Goal: Task Accomplishment & Management: Complete application form

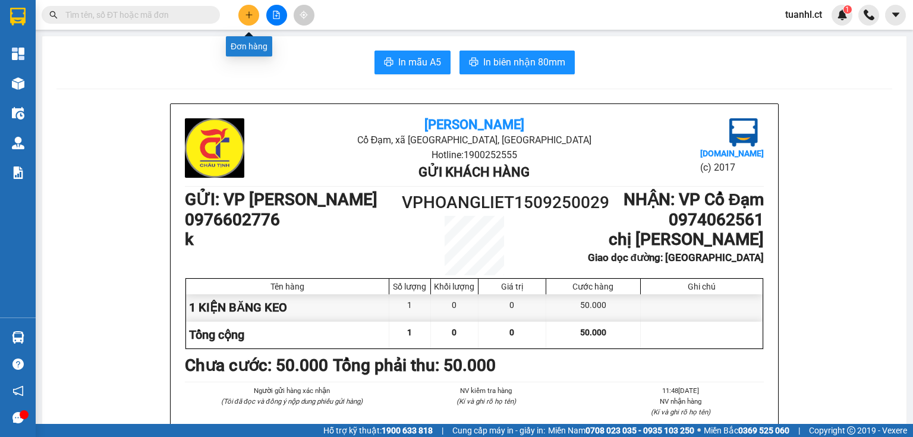
click at [245, 11] on icon "plus" at bounding box center [249, 15] width 8 height 8
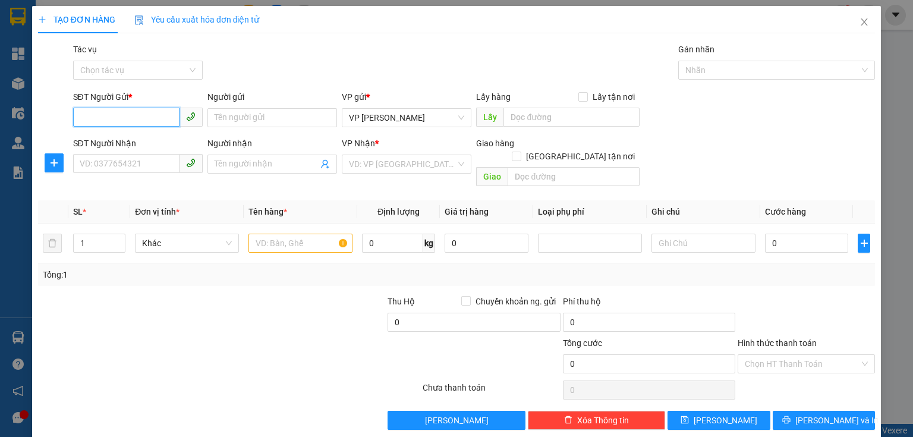
click at [122, 112] on input "SĐT Người Gửi *" at bounding box center [126, 117] width 106 height 19
click at [124, 158] on div "0973822312 - a hân" at bounding box center [137, 160] width 114 height 13
type input "0973822312"
type input "a hân"
type input "0971688559"
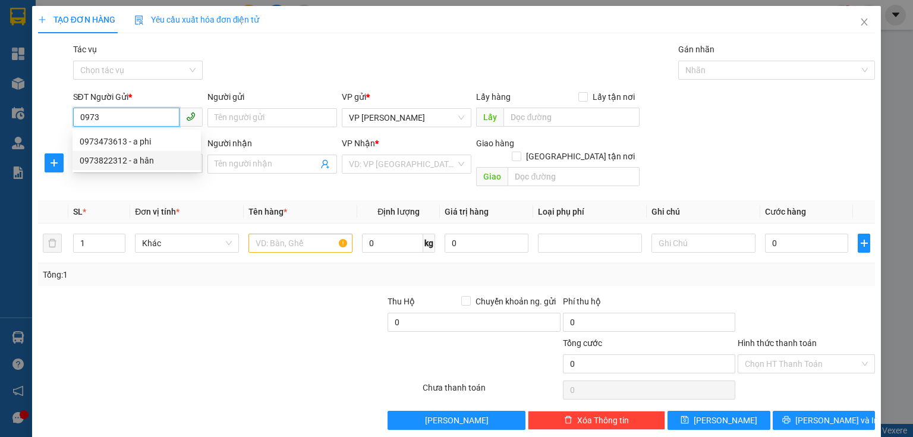
type input "thảo phương ctt"
type input "[PERSON_NAME]"
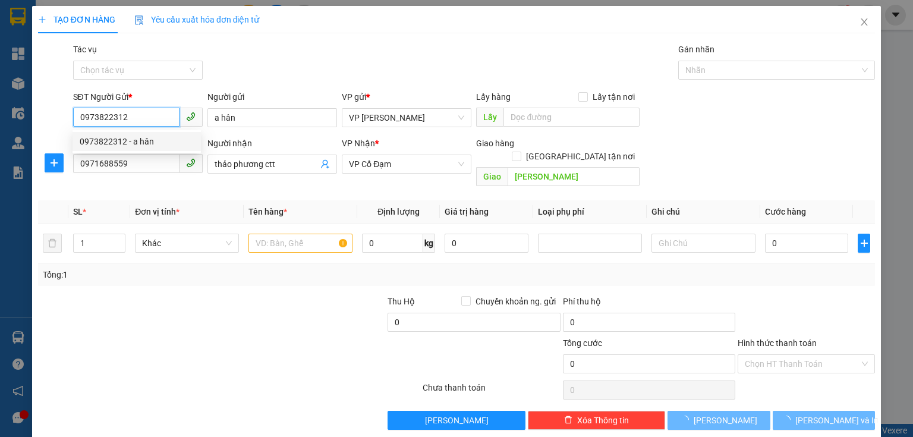
type input "90.000"
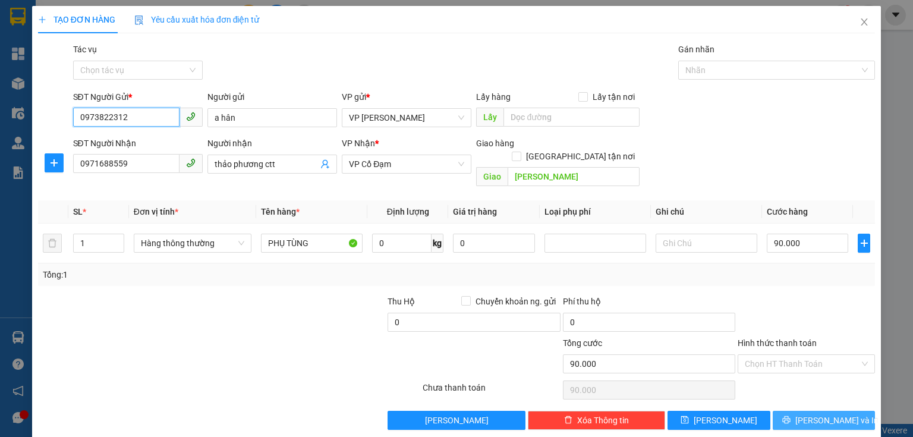
type input "0973822312"
click at [821, 414] on span "[PERSON_NAME] và In" at bounding box center [837, 420] width 83 height 13
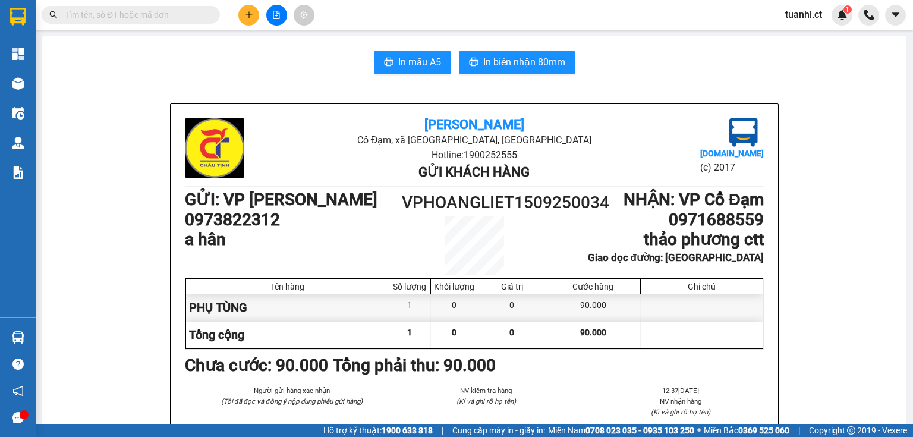
click at [253, 17] on button at bounding box center [248, 15] width 21 height 21
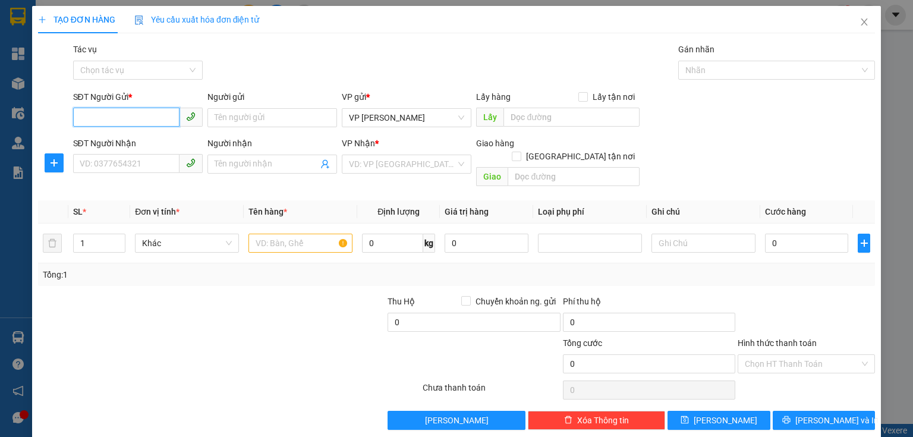
click at [104, 119] on input "SĐT Người Gửi *" at bounding box center [126, 117] width 106 height 19
type input "0973822312"
click at [102, 140] on div "0973822312 - a hân" at bounding box center [137, 141] width 114 height 13
type input "a hân"
type input "0971688559"
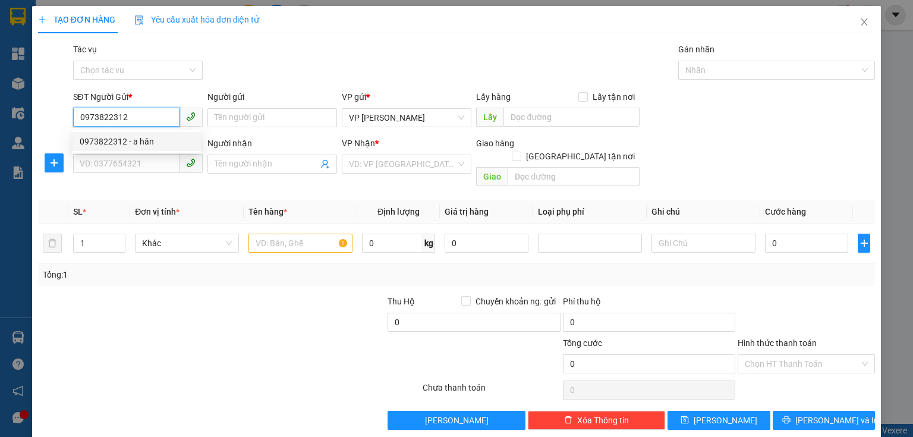
type input "thảo phương ctt"
type input "[PERSON_NAME]"
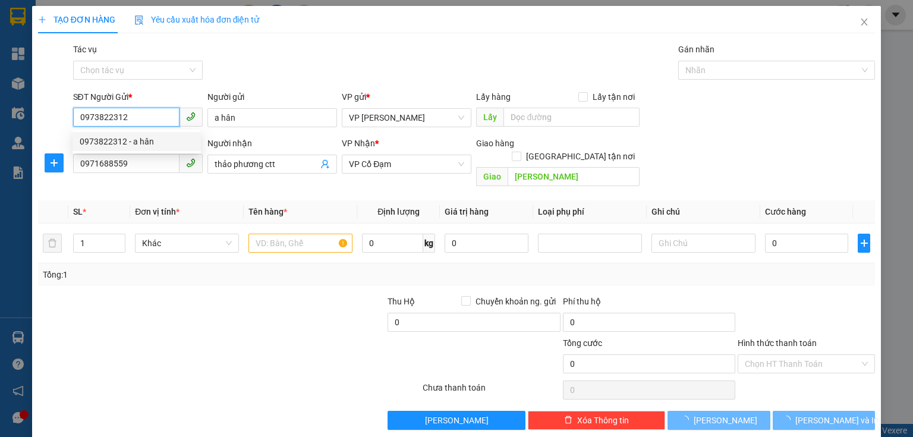
type input "90.000"
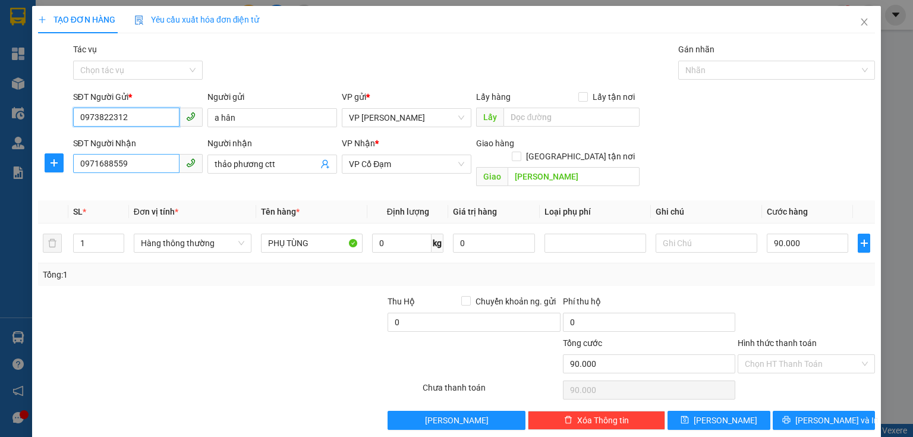
type input "0973822312"
click at [137, 161] on input "0971688559" at bounding box center [126, 163] width 106 height 19
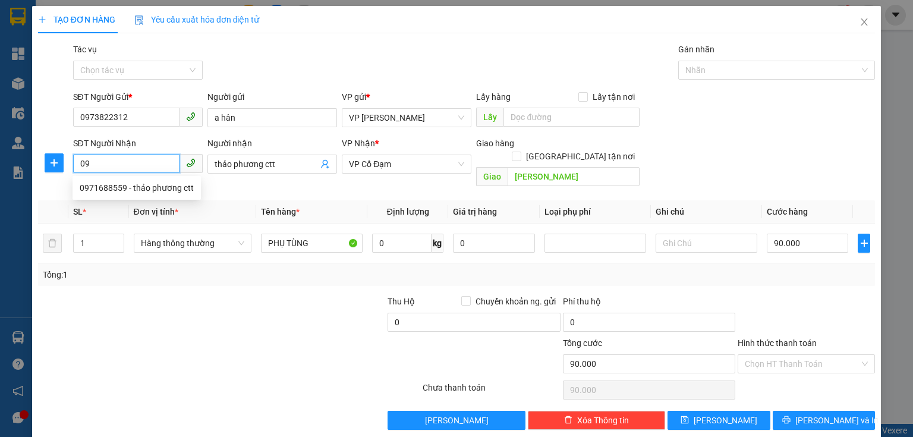
type input "0"
type input "0975460566"
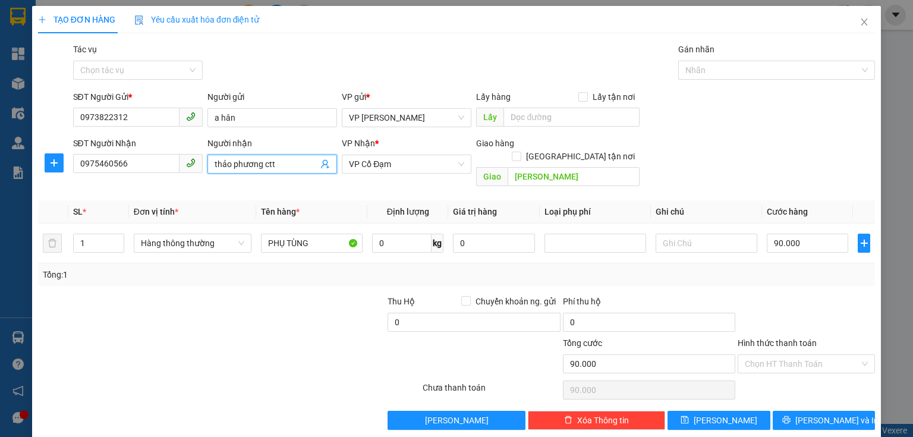
click at [288, 171] on span "thảo phương ctt" at bounding box center [273, 164] width 130 height 19
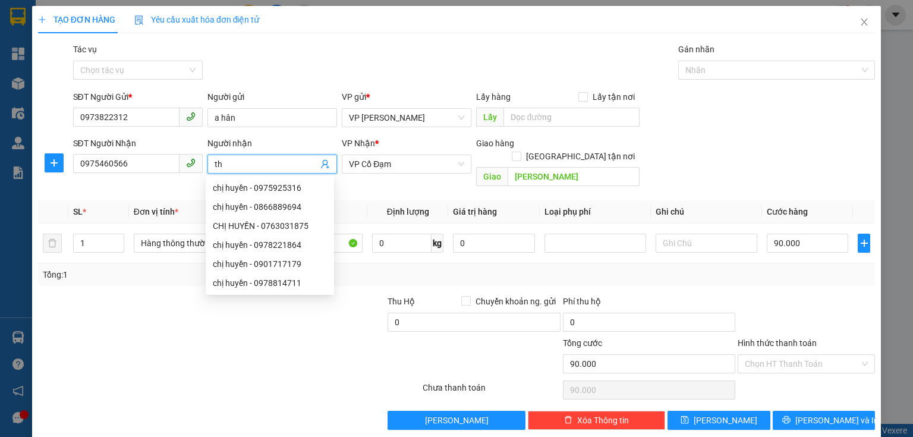
type input "t"
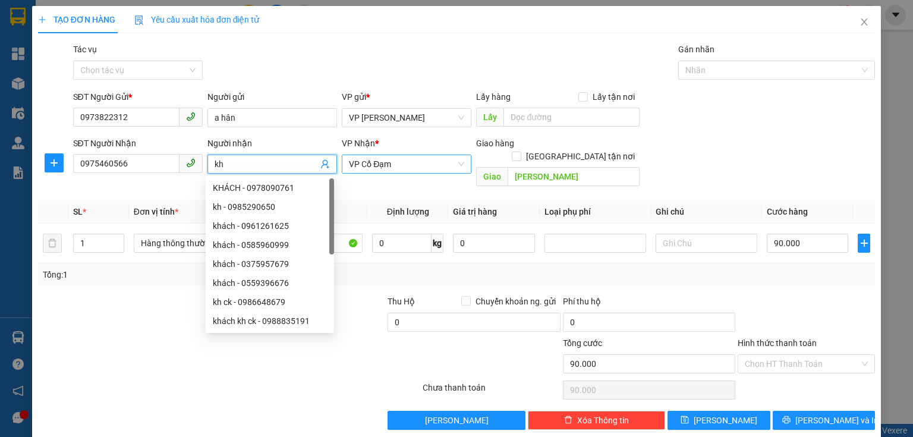
click at [439, 168] on span "VP Cổ Đạm" at bounding box center [406, 164] width 115 height 18
type input "kh"
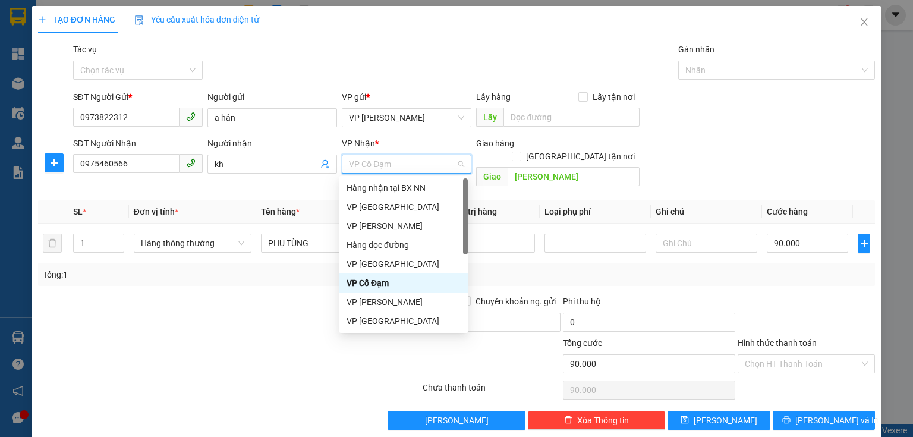
scroll to position [38, 0]
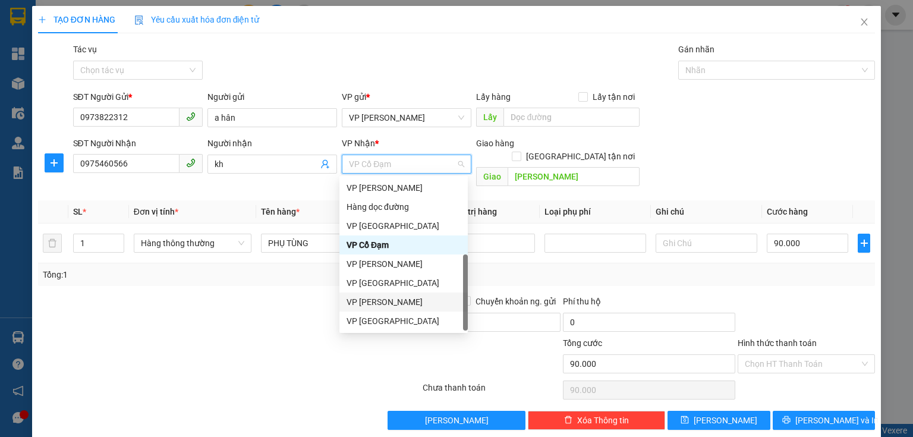
click at [401, 299] on div "VP [PERSON_NAME]" at bounding box center [404, 302] width 114 height 13
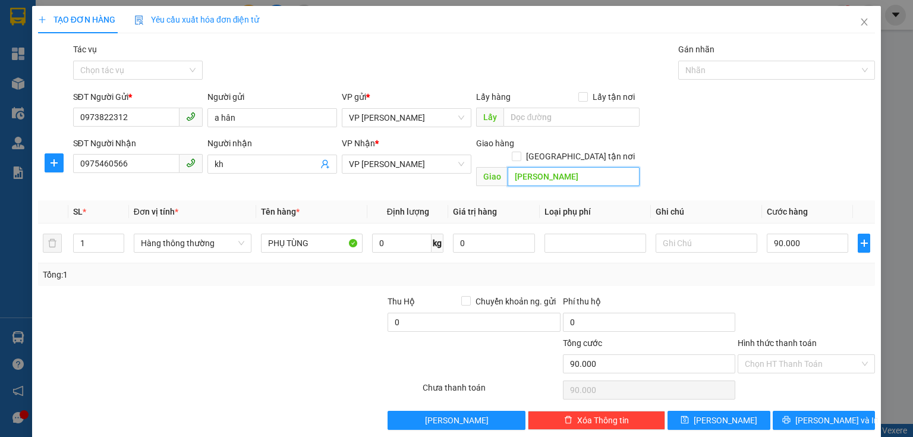
click at [605, 167] on input "[PERSON_NAME]" at bounding box center [574, 176] width 132 height 19
type input "hồng lĩnh"
click at [805, 235] on input "90.000" at bounding box center [807, 243] width 81 height 19
type input "0"
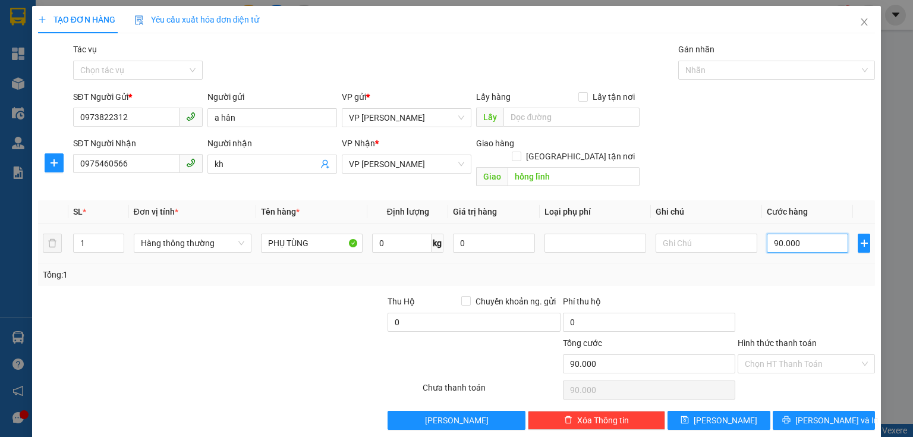
type input "0"
type input "5"
type input "05"
type input "0"
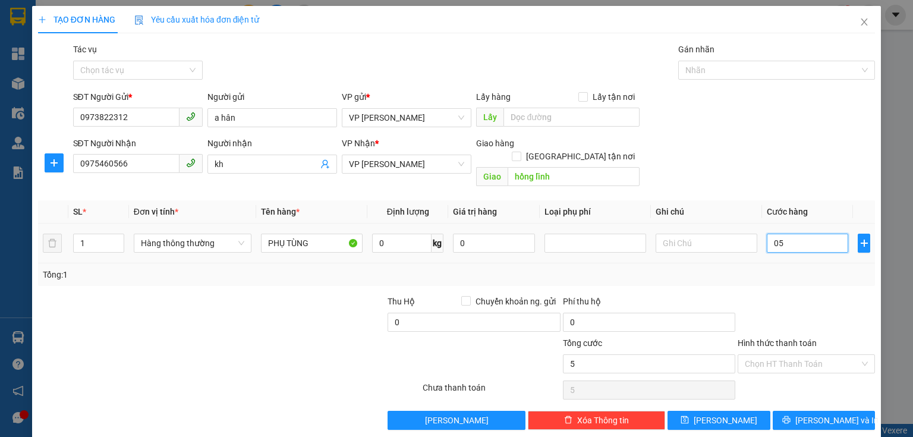
type input "0"
click at [768, 234] on input "0" at bounding box center [807, 243] width 81 height 19
type input "50"
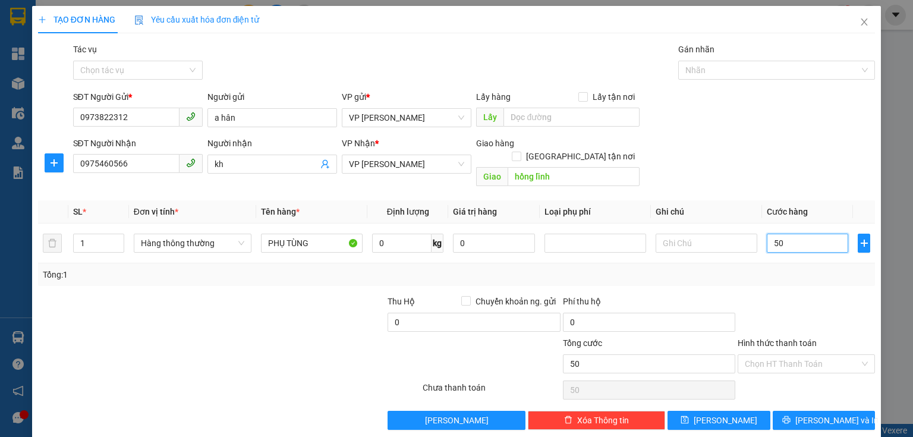
type input "50"
type input "50.000"
click at [760, 271] on div "Tổng: 1" at bounding box center [456, 274] width 837 height 23
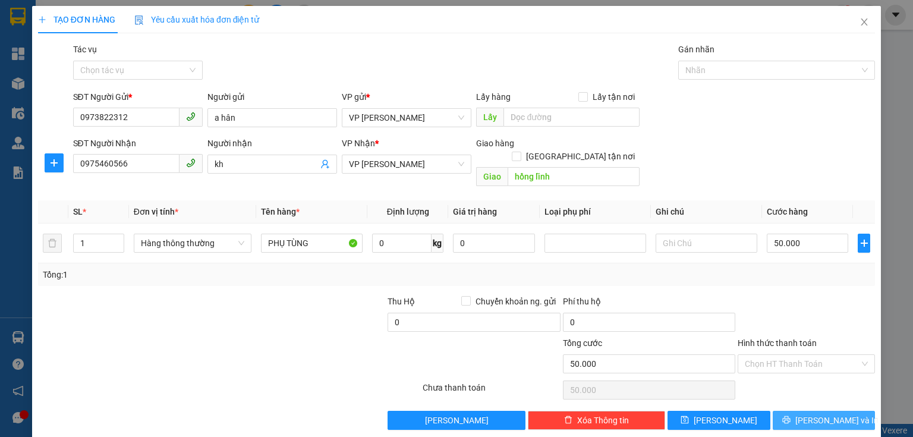
click at [817, 414] on span "[PERSON_NAME] và In" at bounding box center [837, 420] width 83 height 13
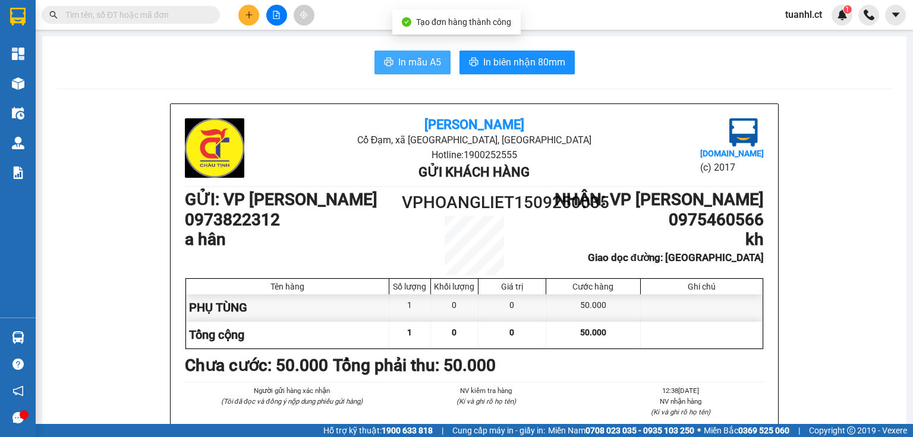
click at [400, 64] on span "In mẫu A5" at bounding box center [419, 62] width 43 height 15
click at [315, 74] on div "In mẫu A5 In biên nhận 80mm" at bounding box center [474, 63] width 836 height 24
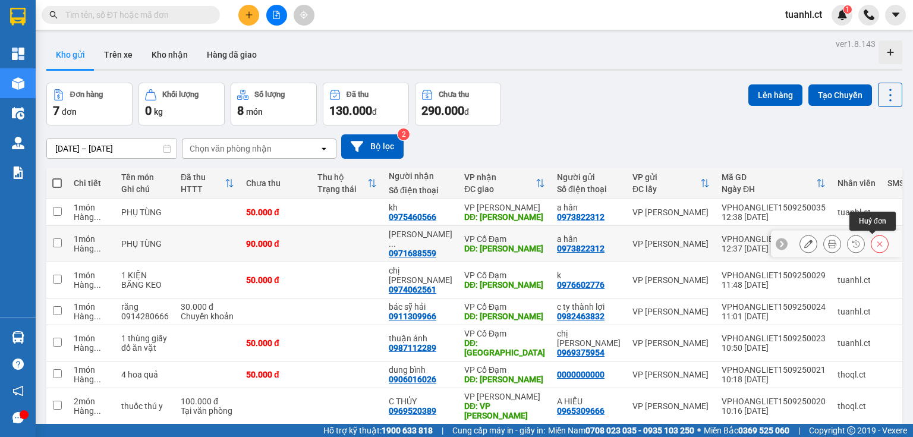
click at [872, 245] on button at bounding box center [880, 244] width 17 height 21
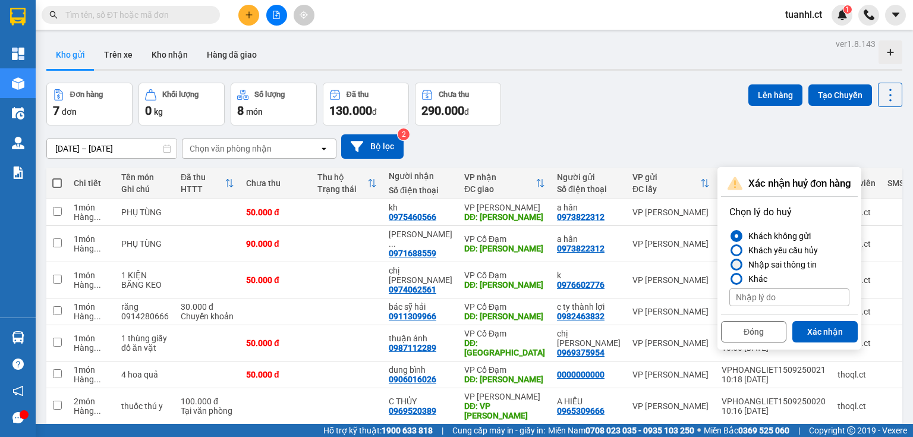
click at [739, 266] on div at bounding box center [737, 264] width 8 height 8
click at [730, 265] on input "Nhập sai thông tin" at bounding box center [730, 265] width 0 height 0
click at [812, 315] on div "Đóng Xác nhận" at bounding box center [789, 331] width 137 height 32
click at [816, 332] on button "Xác nhận" at bounding box center [825, 331] width 65 height 21
